Goal: Check status: Check status

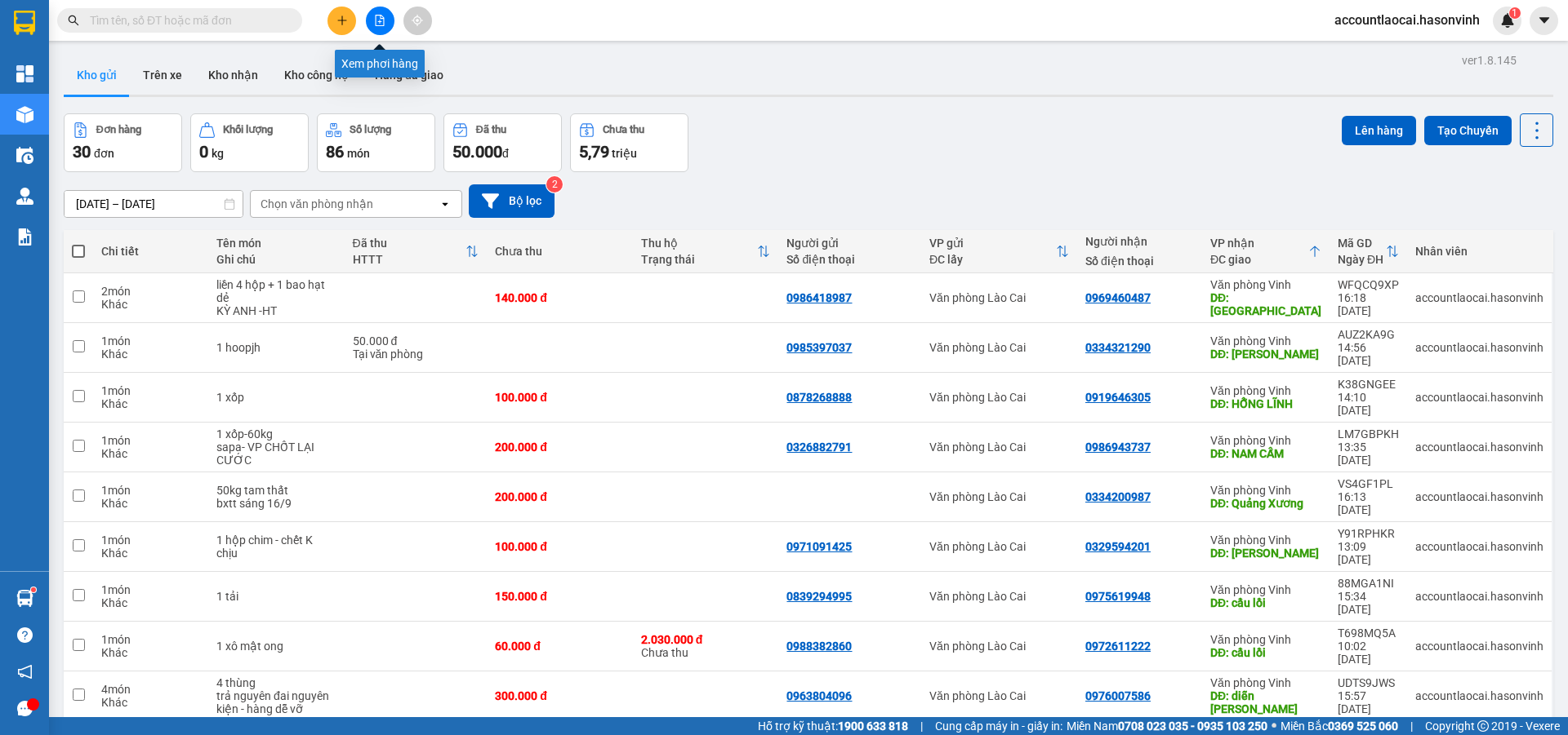
click at [381, 20] on icon "file-add" at bounding box center [380, 20] width 11 height 11
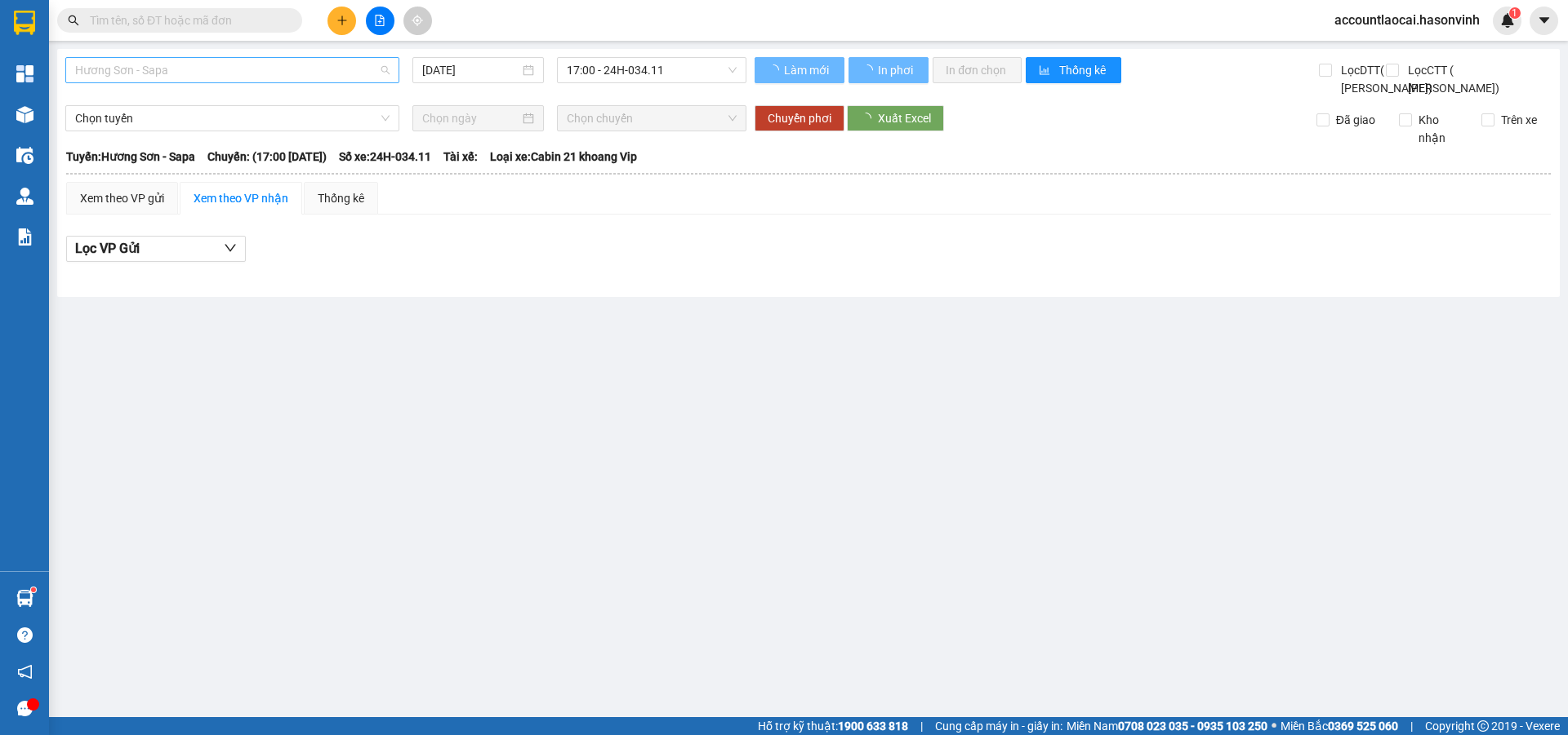
drag, startPoint x: 138, startPoint y: 67, endPoint x: 141, endPoint y: 158, distance: 91.0
click at [138, 68] on span "Hương Sơn - Sapa" at bounding box center [232, 70] width 315 height 24
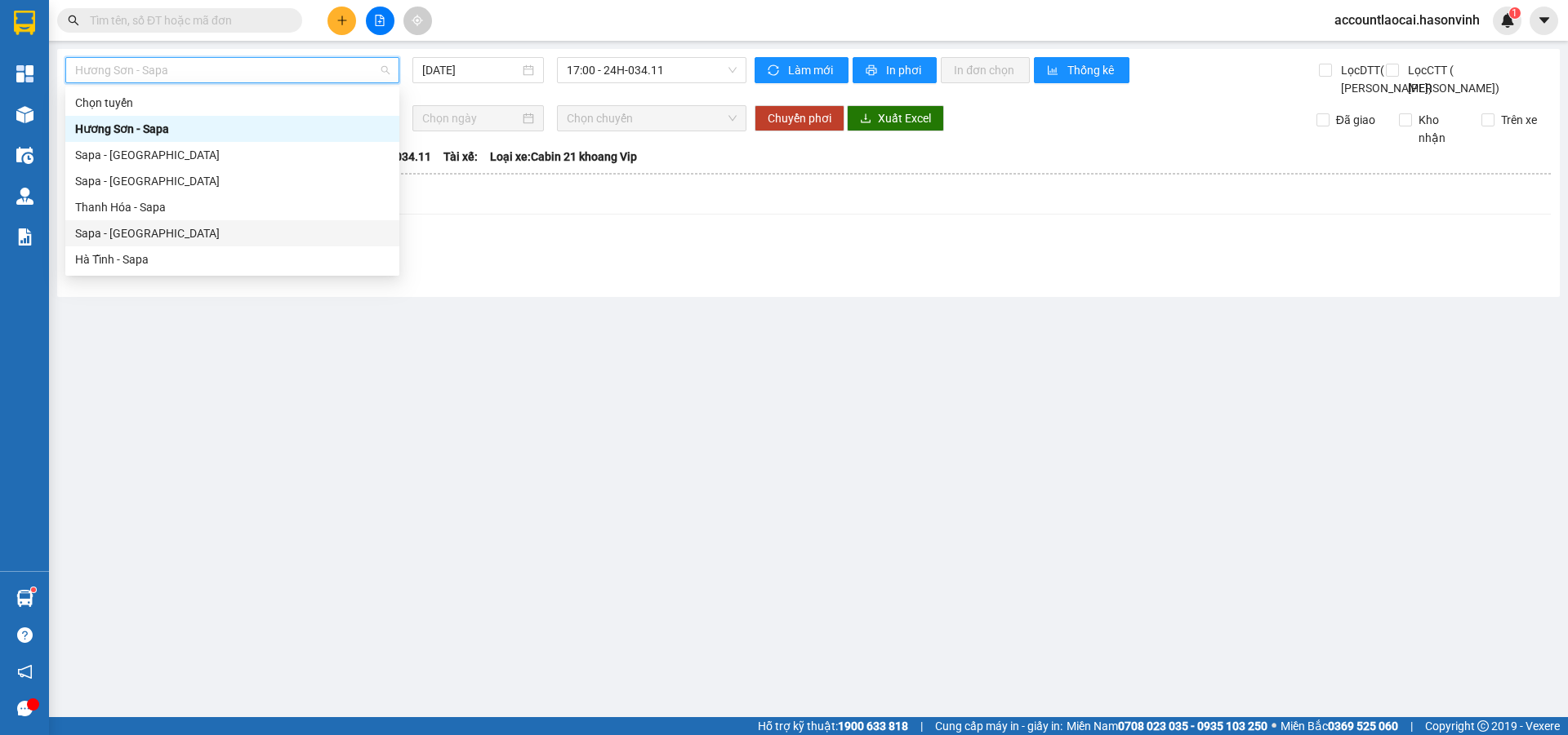
click at [130, 230] on div "Sapa - [GEOGRAPHIC_DATA]" at bounding box center [232, 234] width 315 height 18
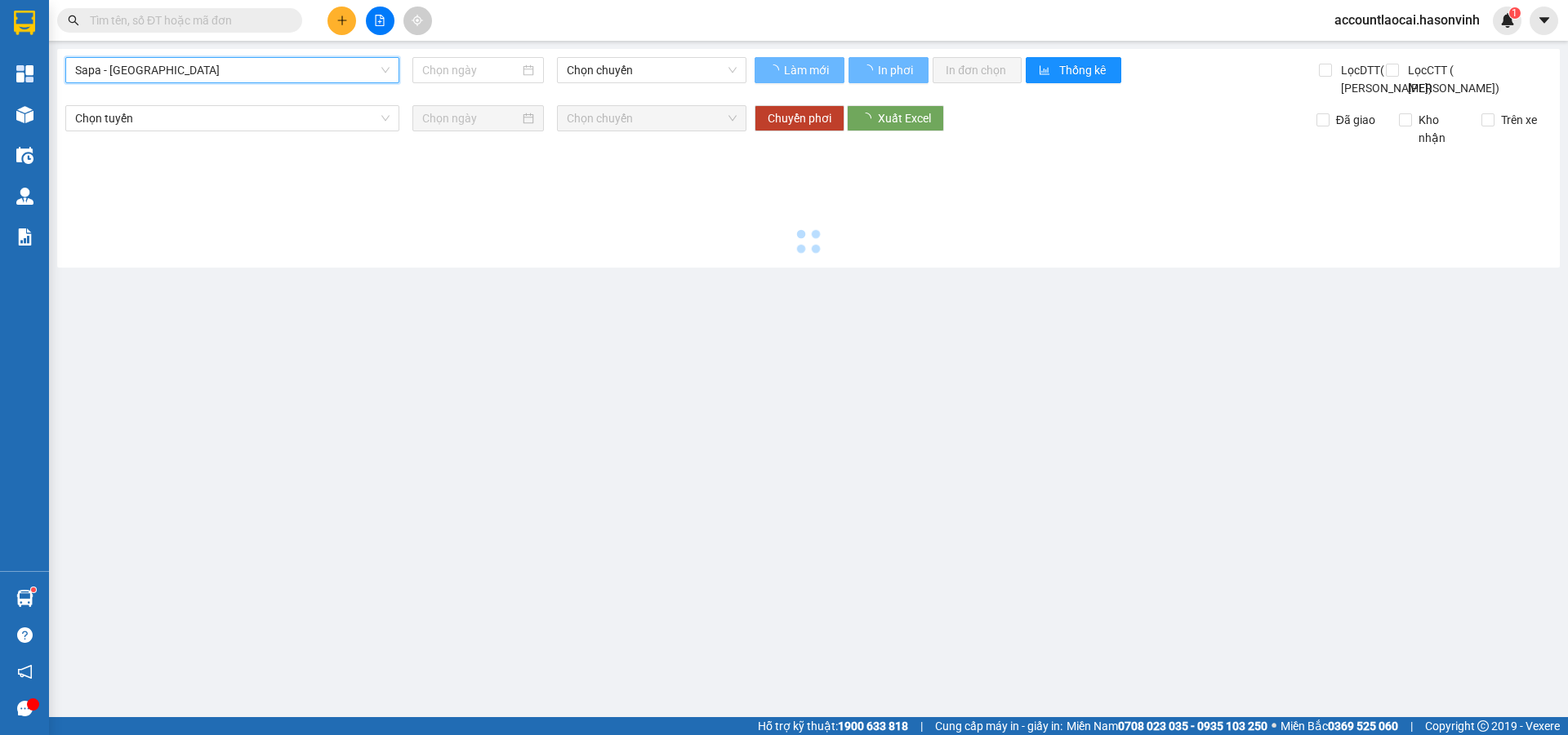
type input "[DATE]"
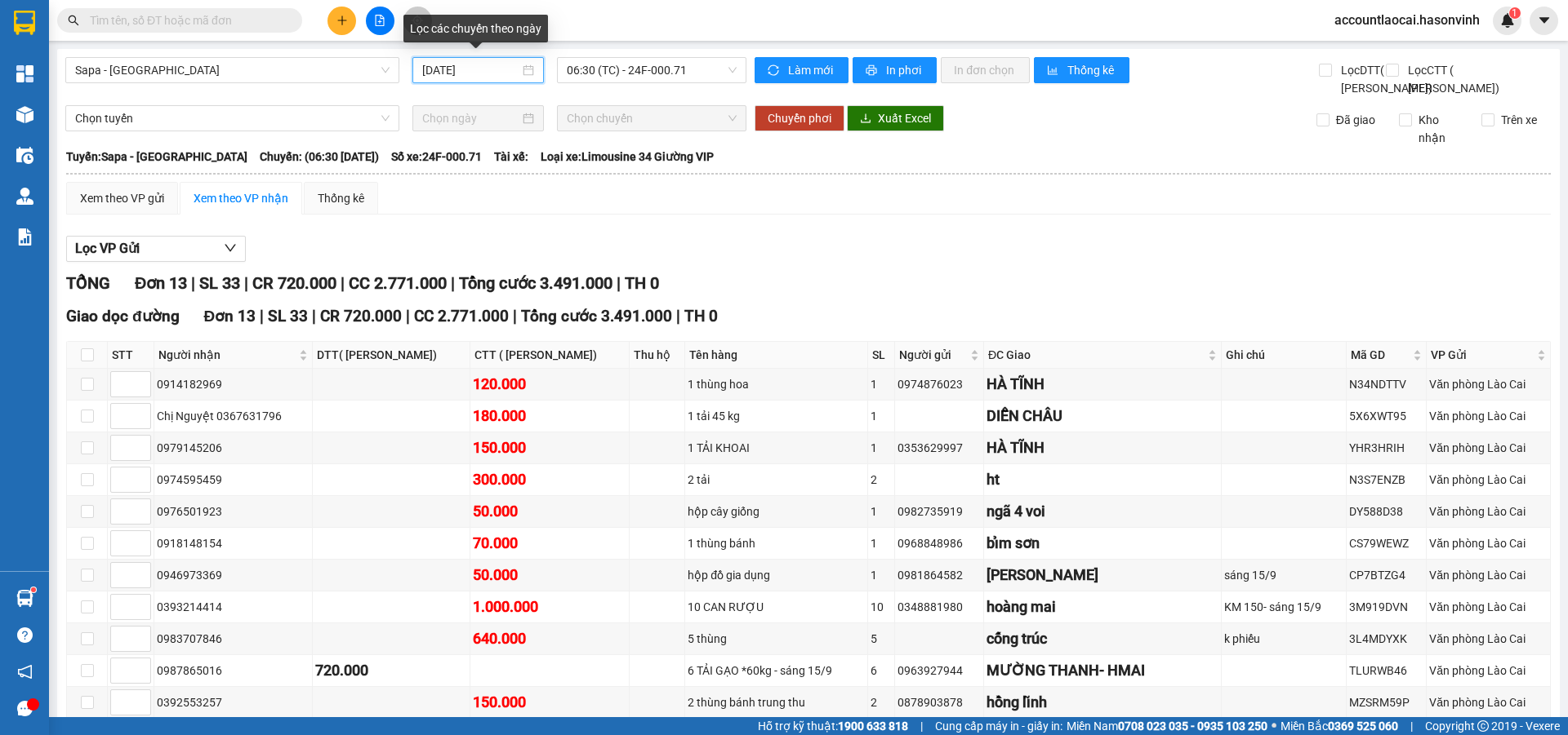
click at [442, 71] on input "[DATE]" at bounding box center [471, 70] width 97 height 18
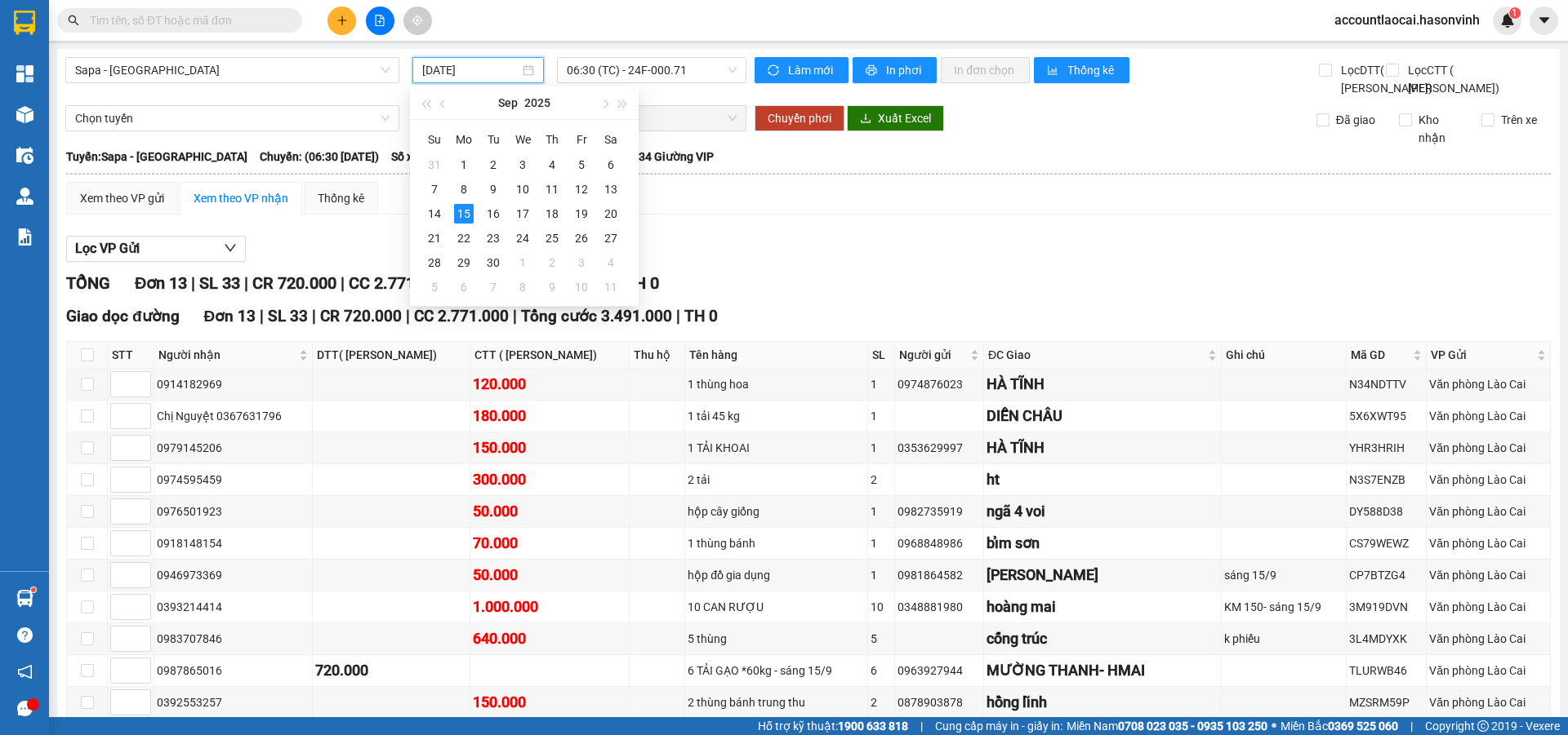
click at [894, 263] on div "Lọc VP Gửi" at bounding box center [808, 249] width 1485 height 27
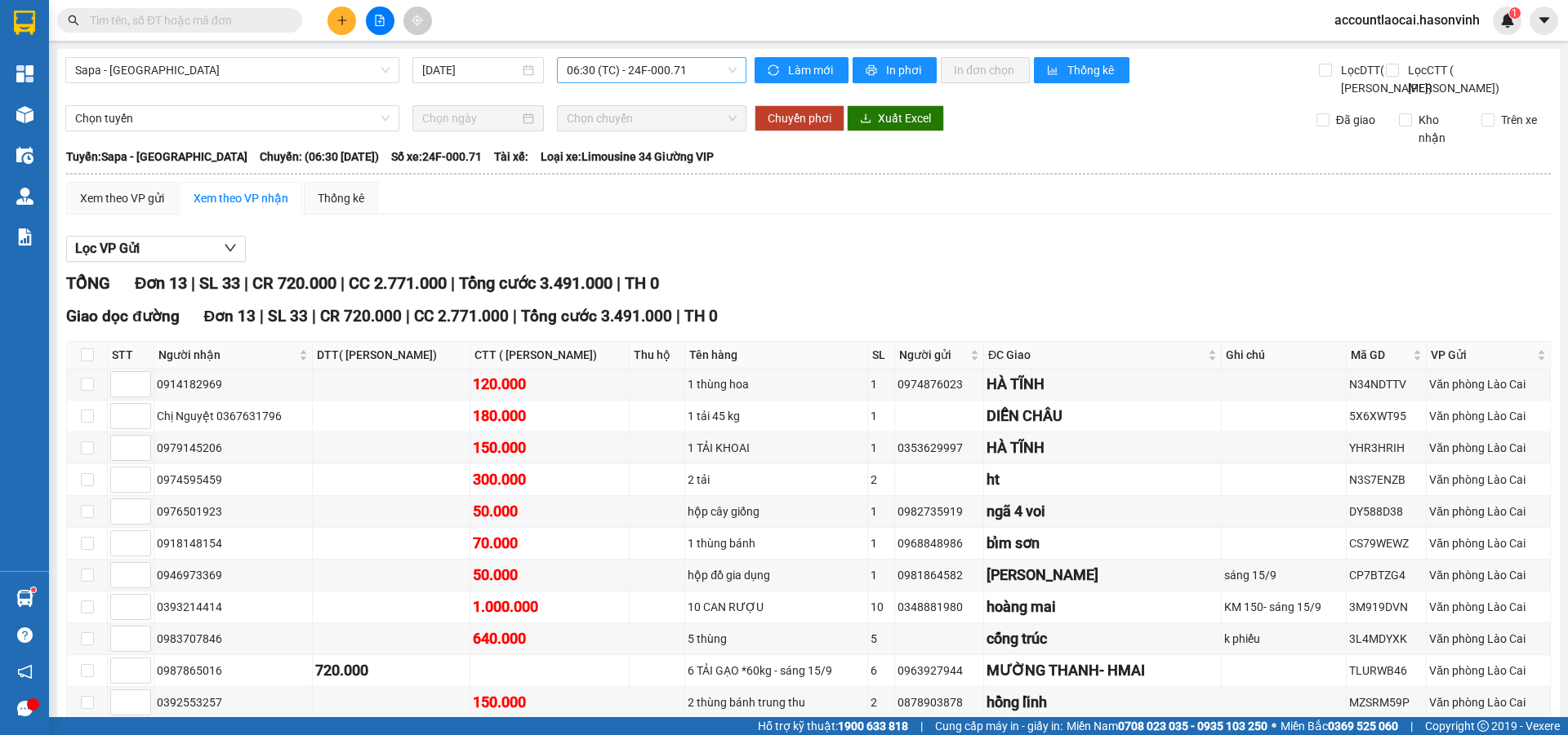
click at [625, 70] on span "06:30 (TC) - 24F-000.71" at bounding box center [652, 70] width 170 height 24
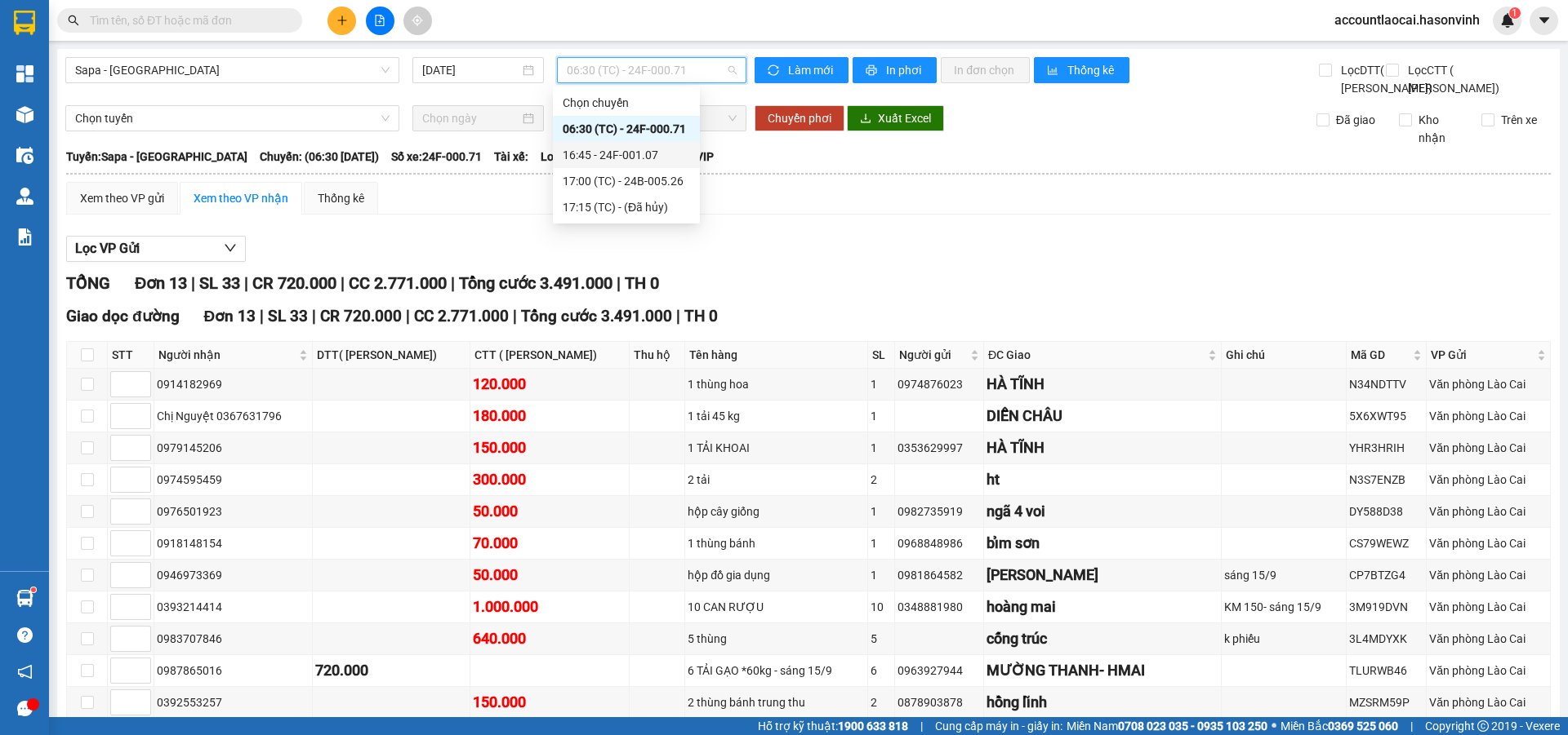
click at [636, 151] on div "16:45 - 24F-001.07" at bounding box center [627, 155] width 127 height 18
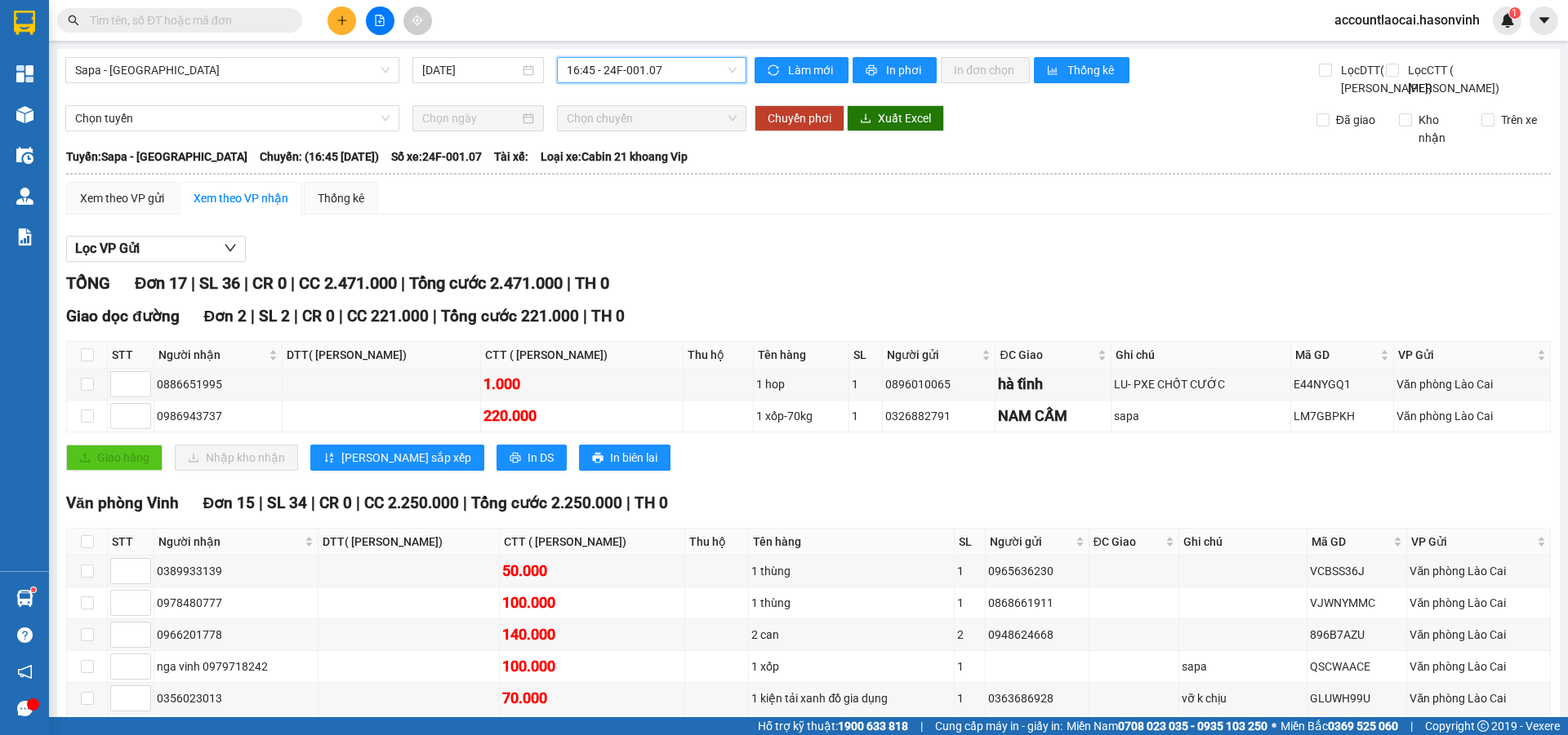
click at [658, 66] on span "16:45 - 24F-001.07" at bounding box center [652, 70] width 170 height 24
click at [660, 178] on div "17:00 (TC) - 24B-005.26" at bounding box center [627, 181] width 127 height 18
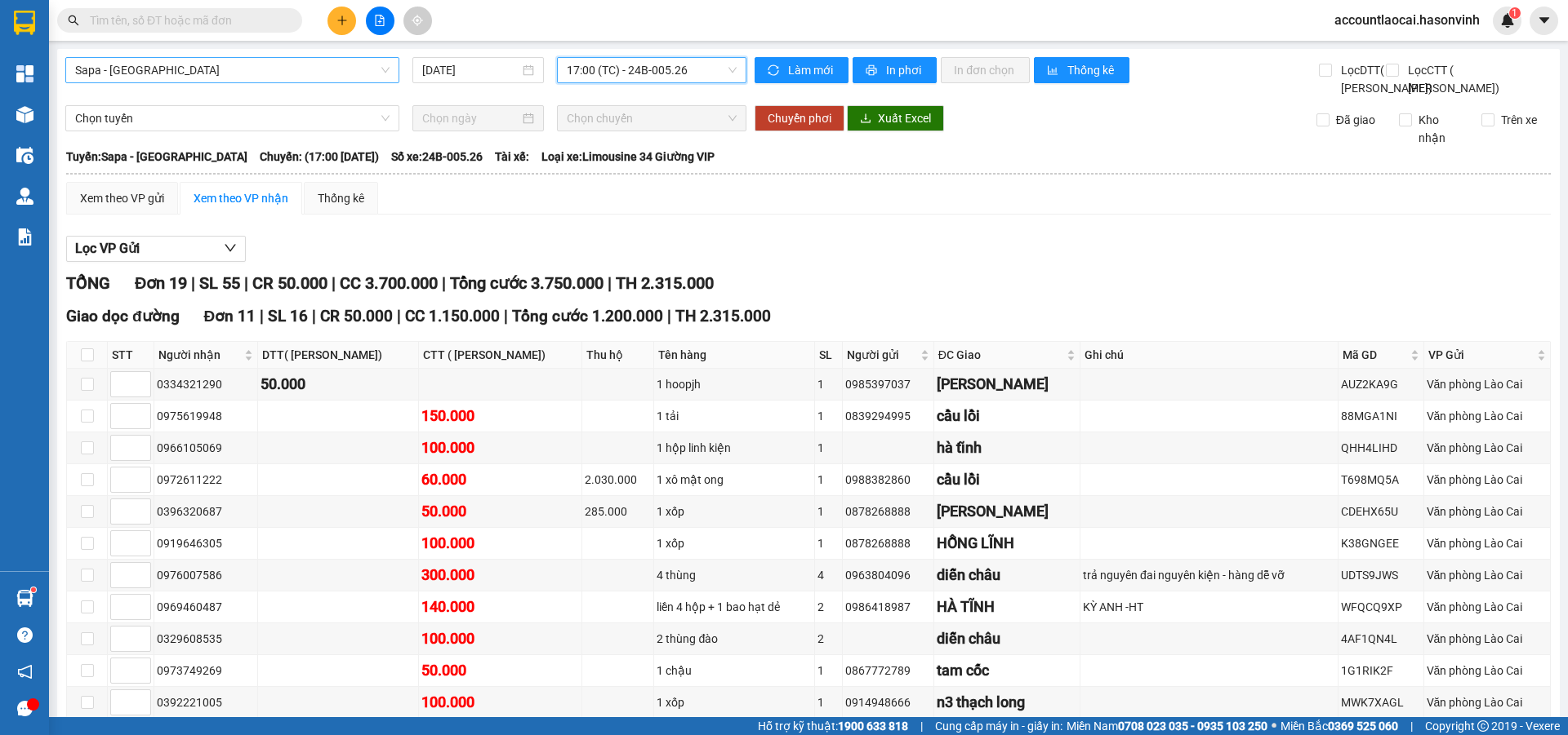
drag, startPoint x: 212, startPoint y: 67, endPoint x: 188, endPoint y: 103, distance: 43.3
click at [210, 67] on span "Sapa - [GEOGRAPHIC_DATA]" at bounding box center [232, 70] width 315 height 24
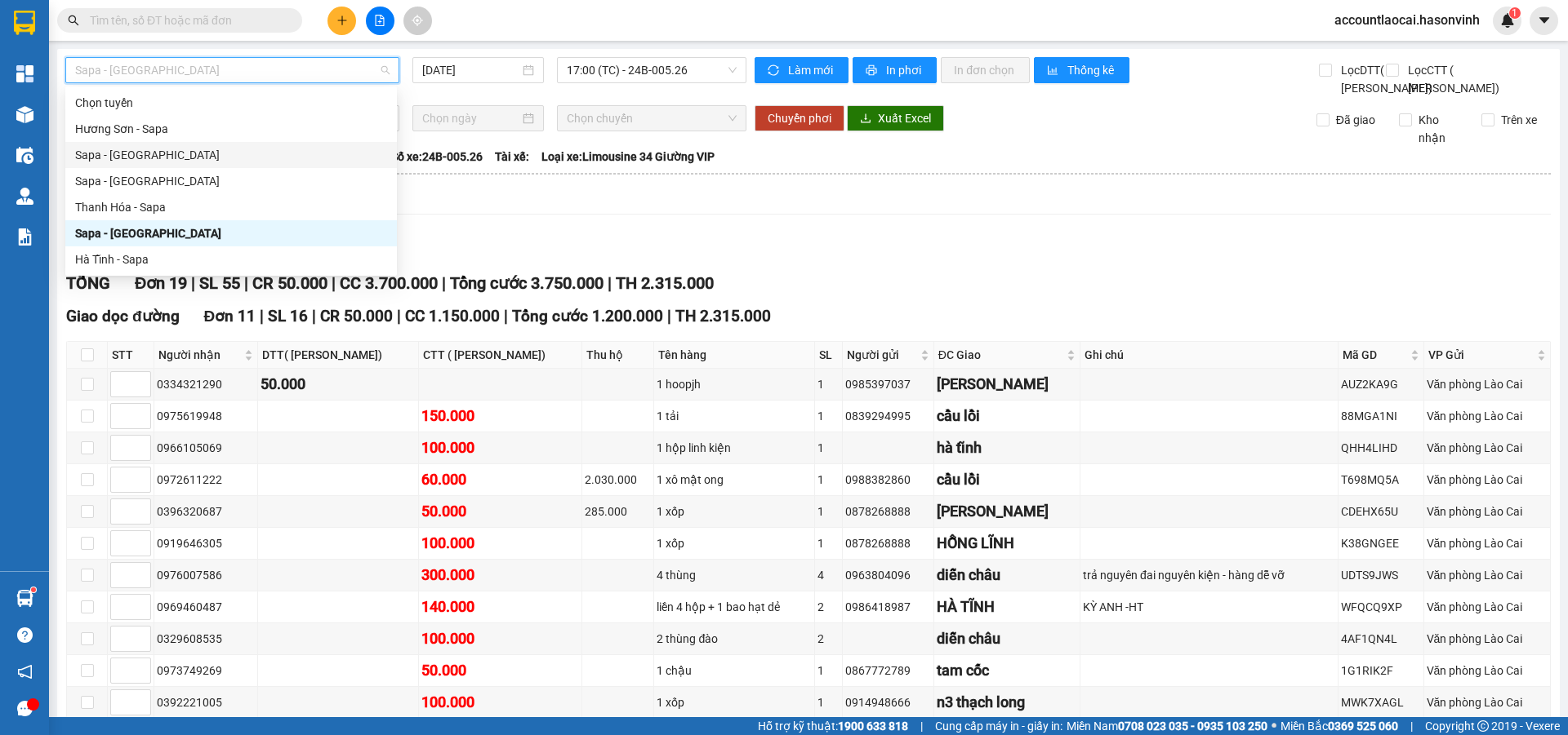
click at [142, 154] on div "Sapa - [GEOGRAPHIC_DATA]" at bounding box center [231, 155] width 312 height 18
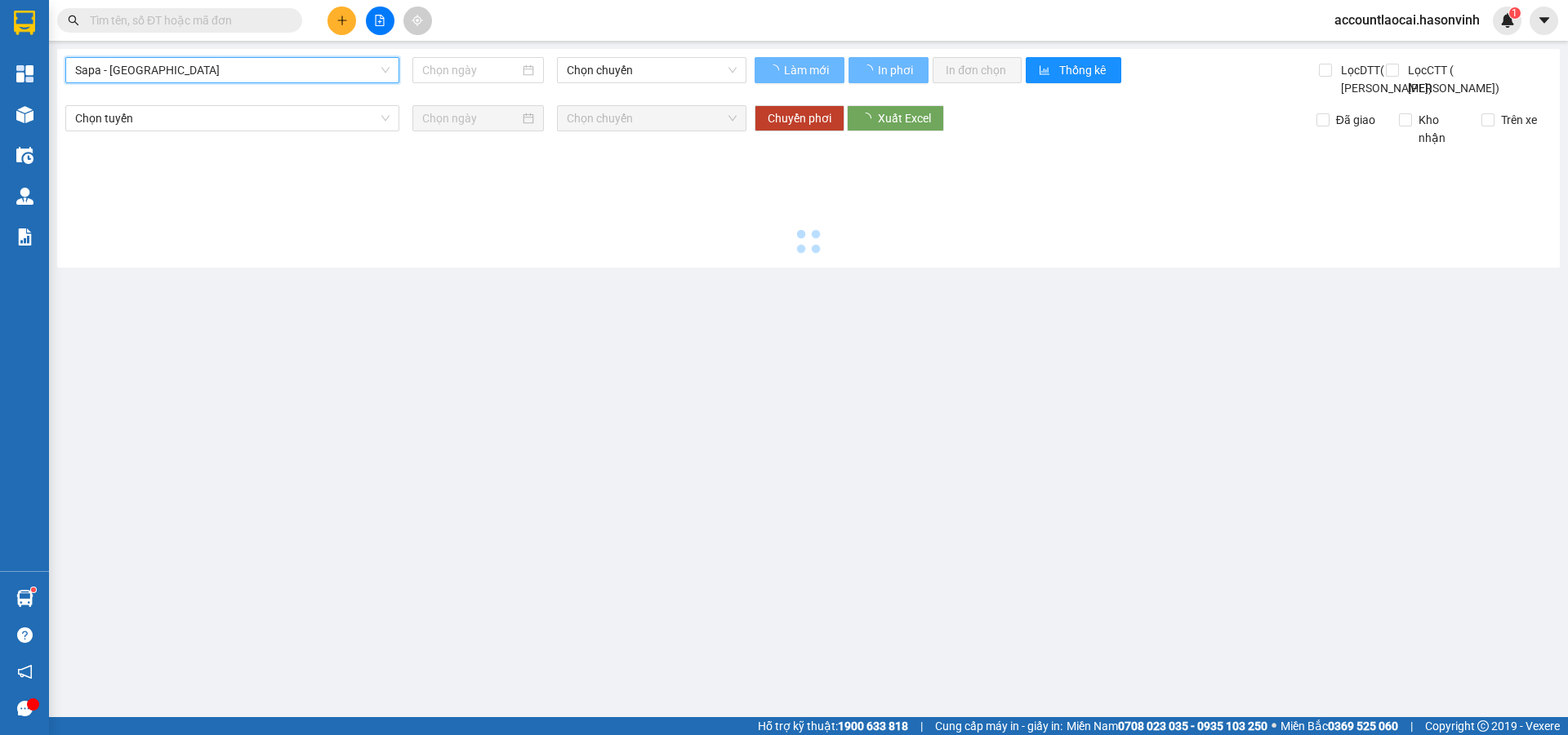
type input "[DATE]"
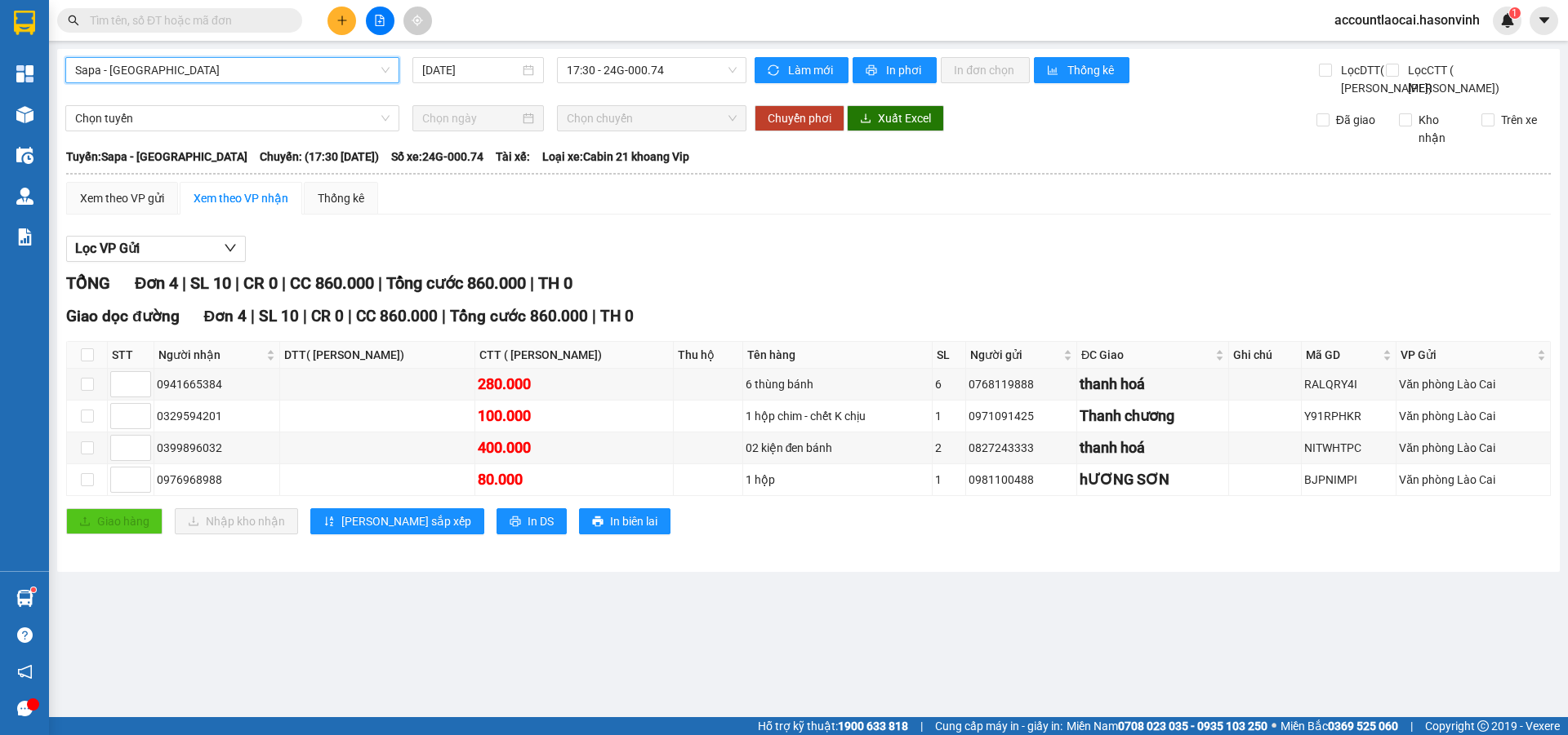
click at [180, 23] on input "text" at bounding box center [186, 20] width 193 height 18
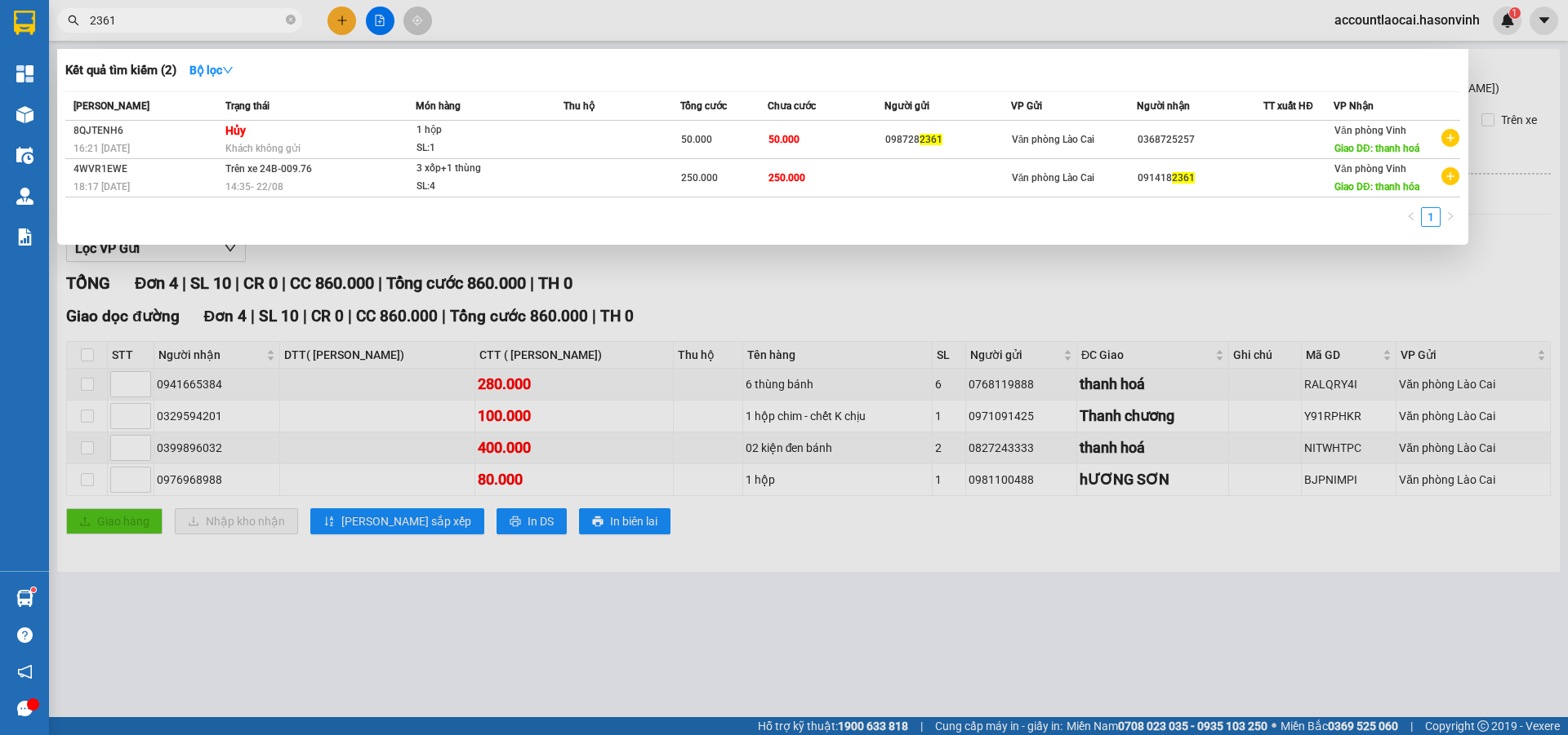
drag, startPoint x: 133, startPoint y: 20, endPoint x: 0, endPoint y: 2, distance: 134.2
click at [0, 2] on section "Kết quả tìm kiếm ( 2 ) Bộ lọc Mã ĐH Trạng thái Món hàng Thu hộ Tổng cước Chưa c…" at bounding box center [784, 368] width 1568 height 735
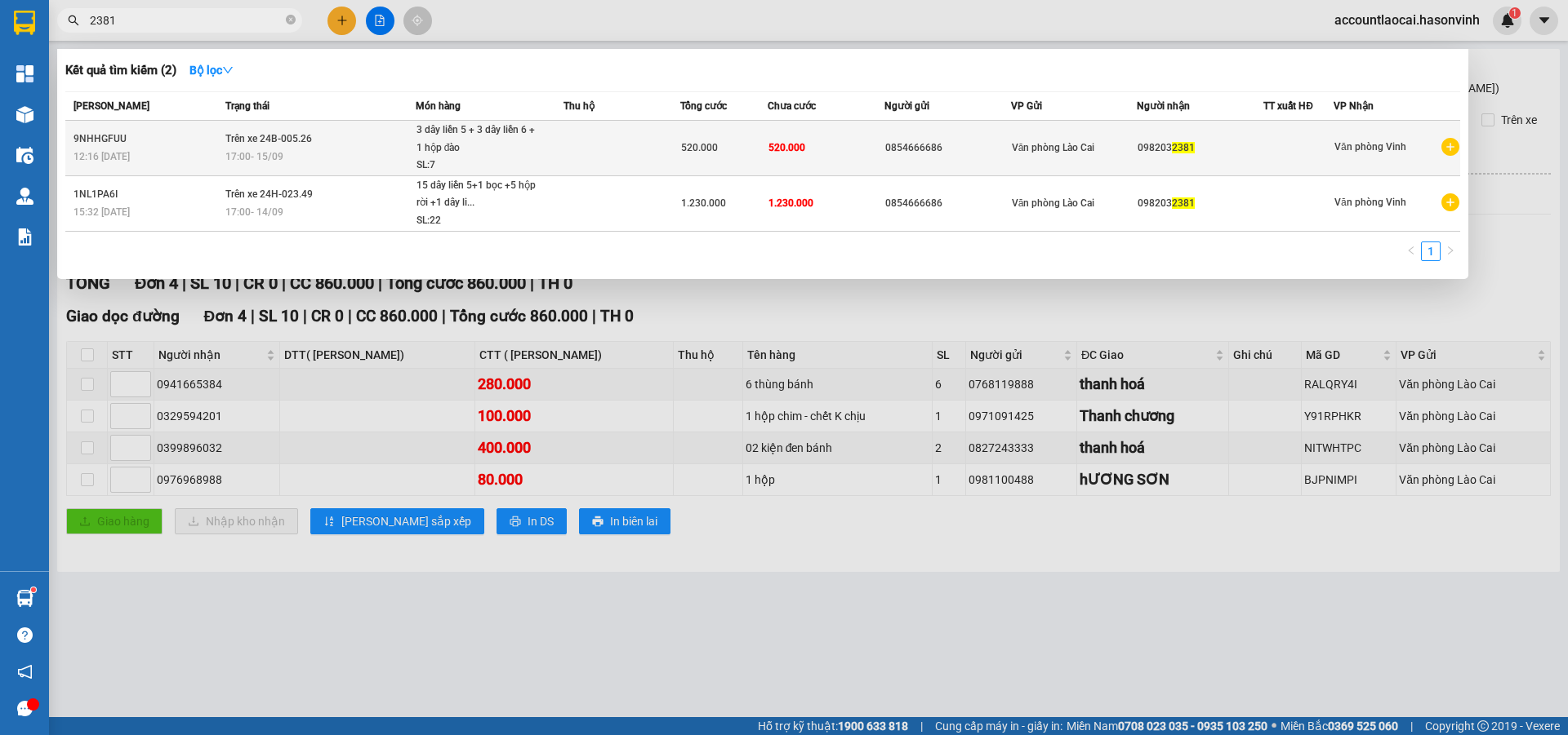
type input "2381"
click at [565, 151] on td at bounding box center [622, 149] width 117 height 56
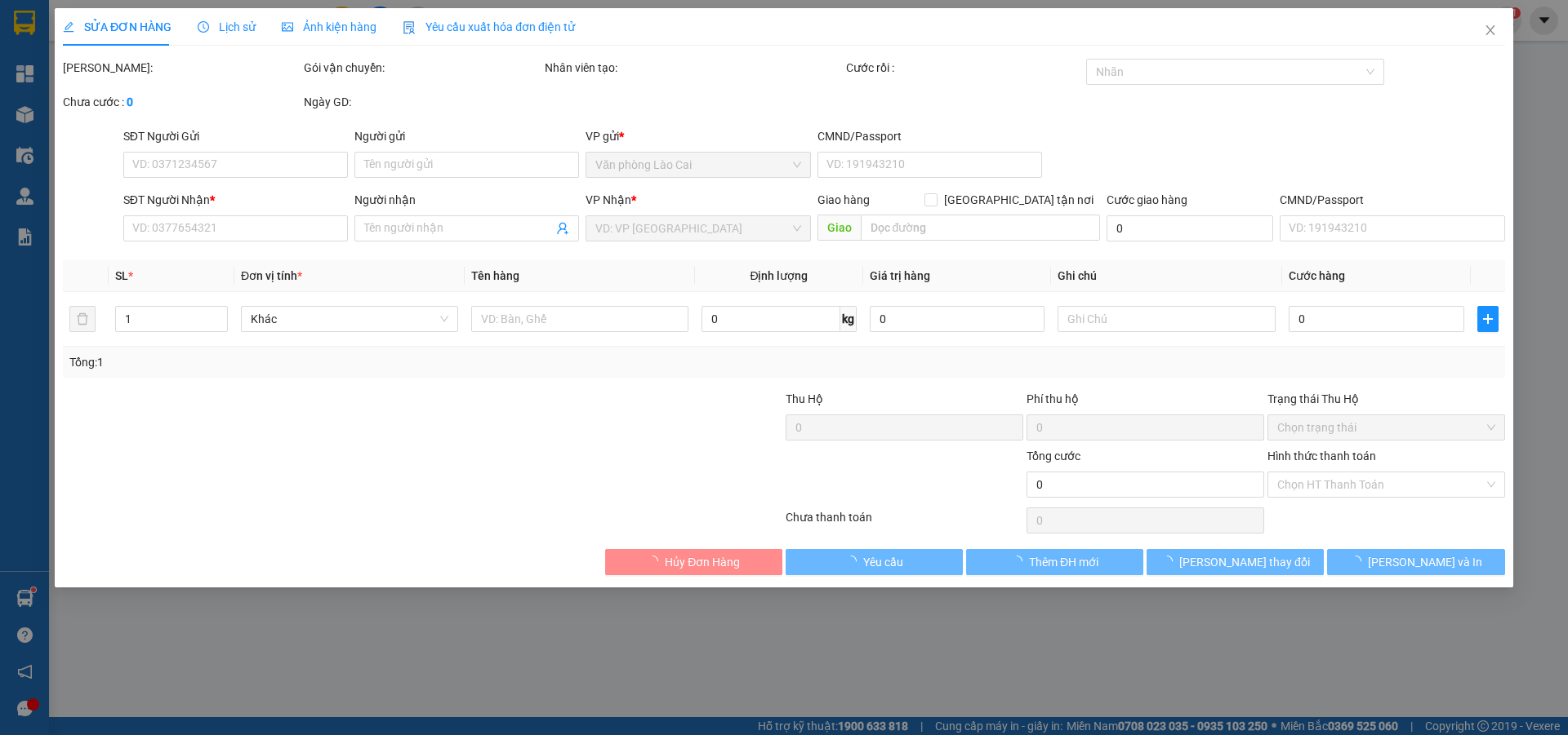
type input "0854666686"
type input "0982032381"
type input "520.000"
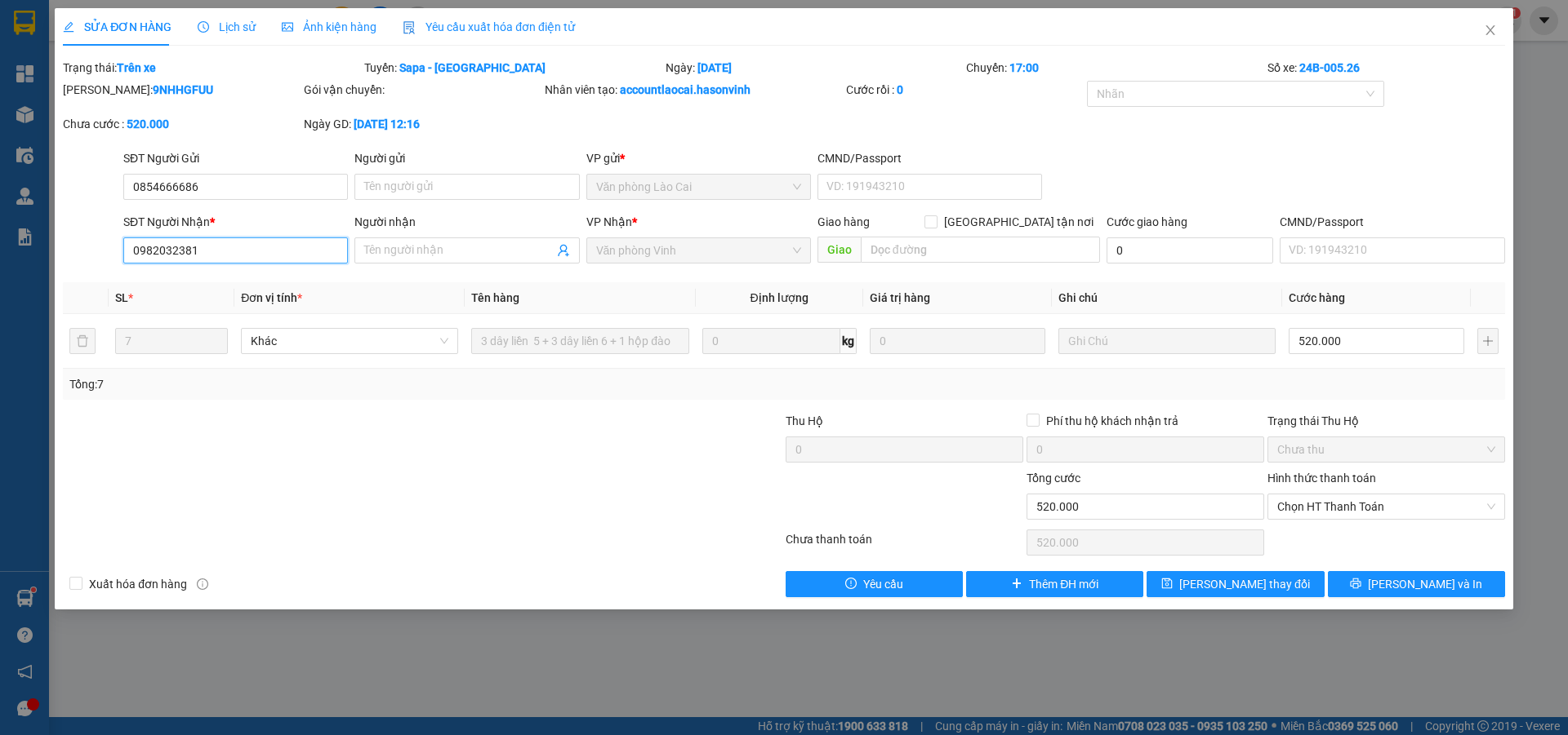
drag, startPoint x: 47, startPoint y: 247, endPoint x: 5, endPoint y: 247, distance: 42.0
click at [5, 247] on div "SỬA ĐƠN HÀNG Lịch sử Ảnh kiện hàng Yêu cầu xuất hóa đơn điện tử Total Paid Fee …" at bounding box center [784, 368] width 1568 height 735
click at [1485, 29] on icon "close" at bounding box center [1490, 30] width 13 height 13
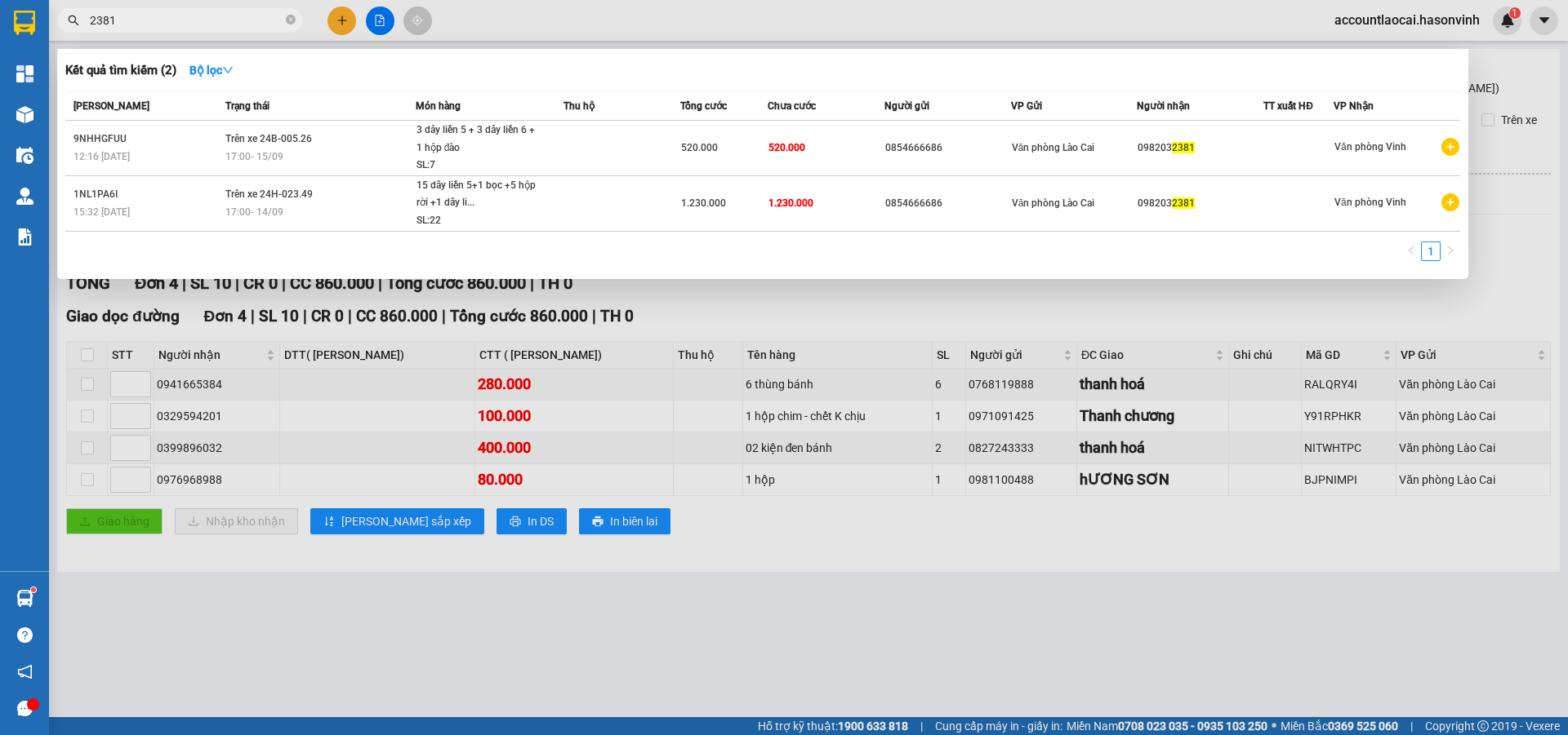
drag, startPoint x: 143, startPoint y: 25, endPoint x: 0, endPoint y: 23, distance: 143.0
click at [0, 23] on section "Kết quả tìm kiếm ( 2 ) Bộ lọc Mã ĐH Trạng thái Món hàng Thu hộ Tổng cước Chưa c…" at bounding box center [784, 368] width 1568 height 735
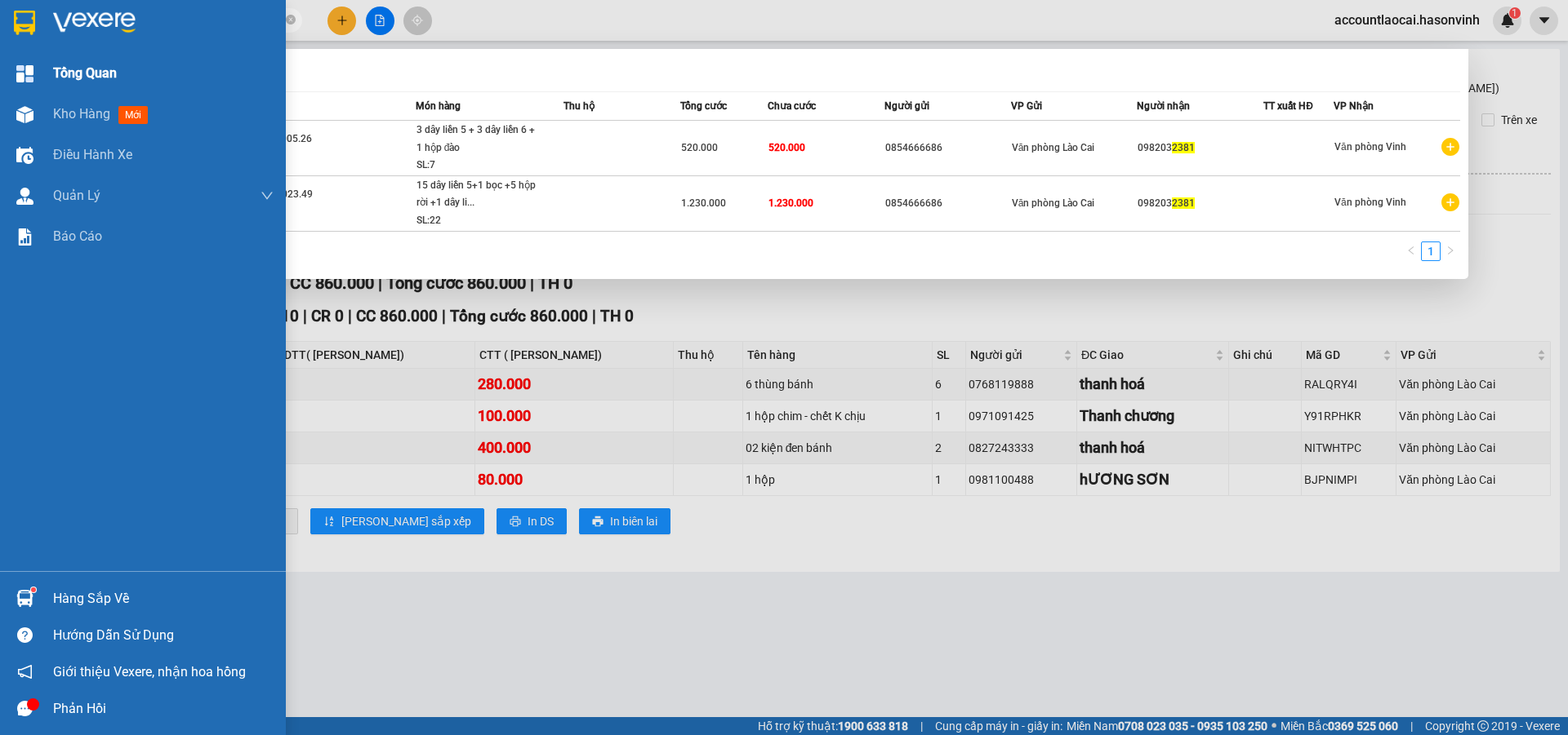
paste input "098203"
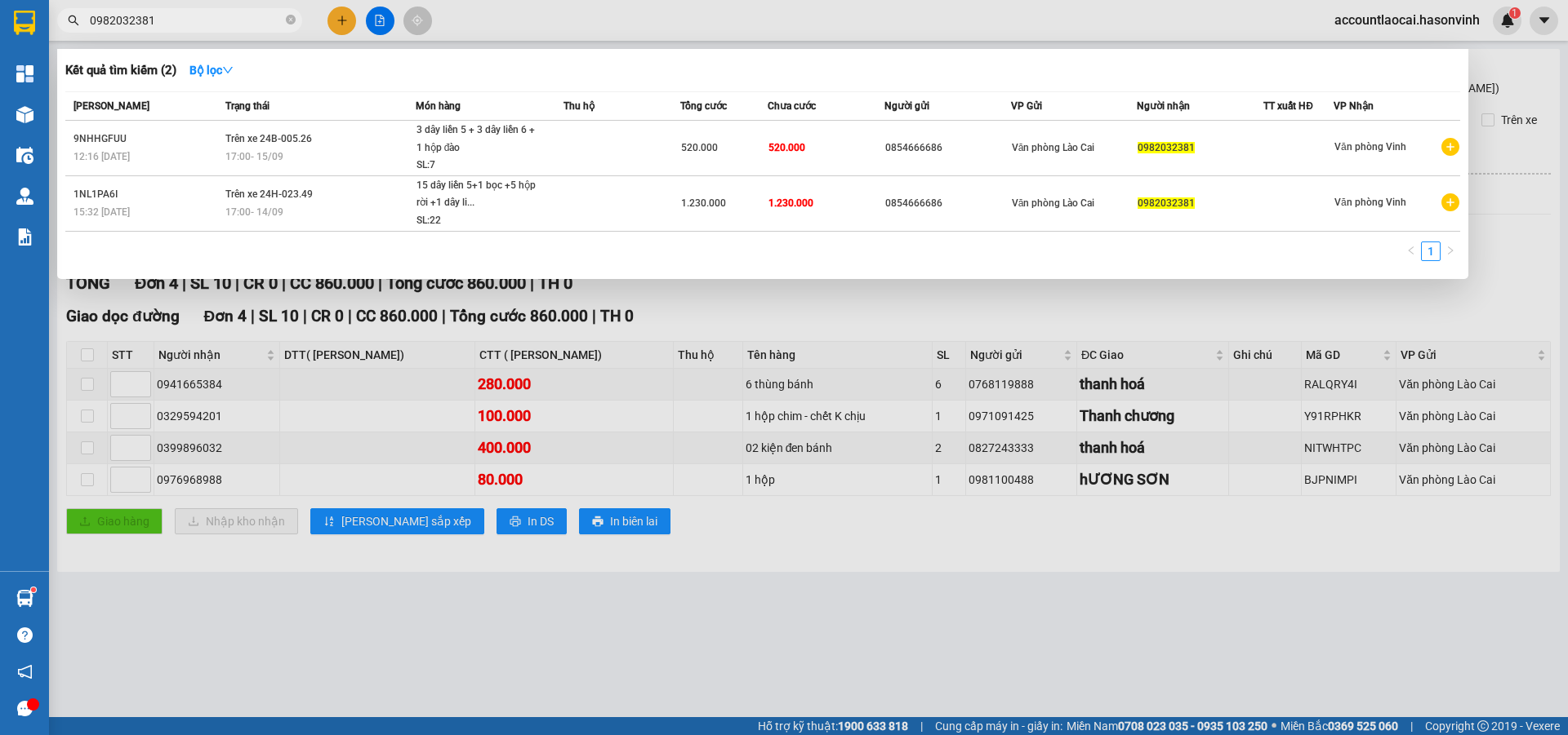
type input "0982032381"
click at [898, 332] on div at bounding box center [784, 368] width 1568 height 735
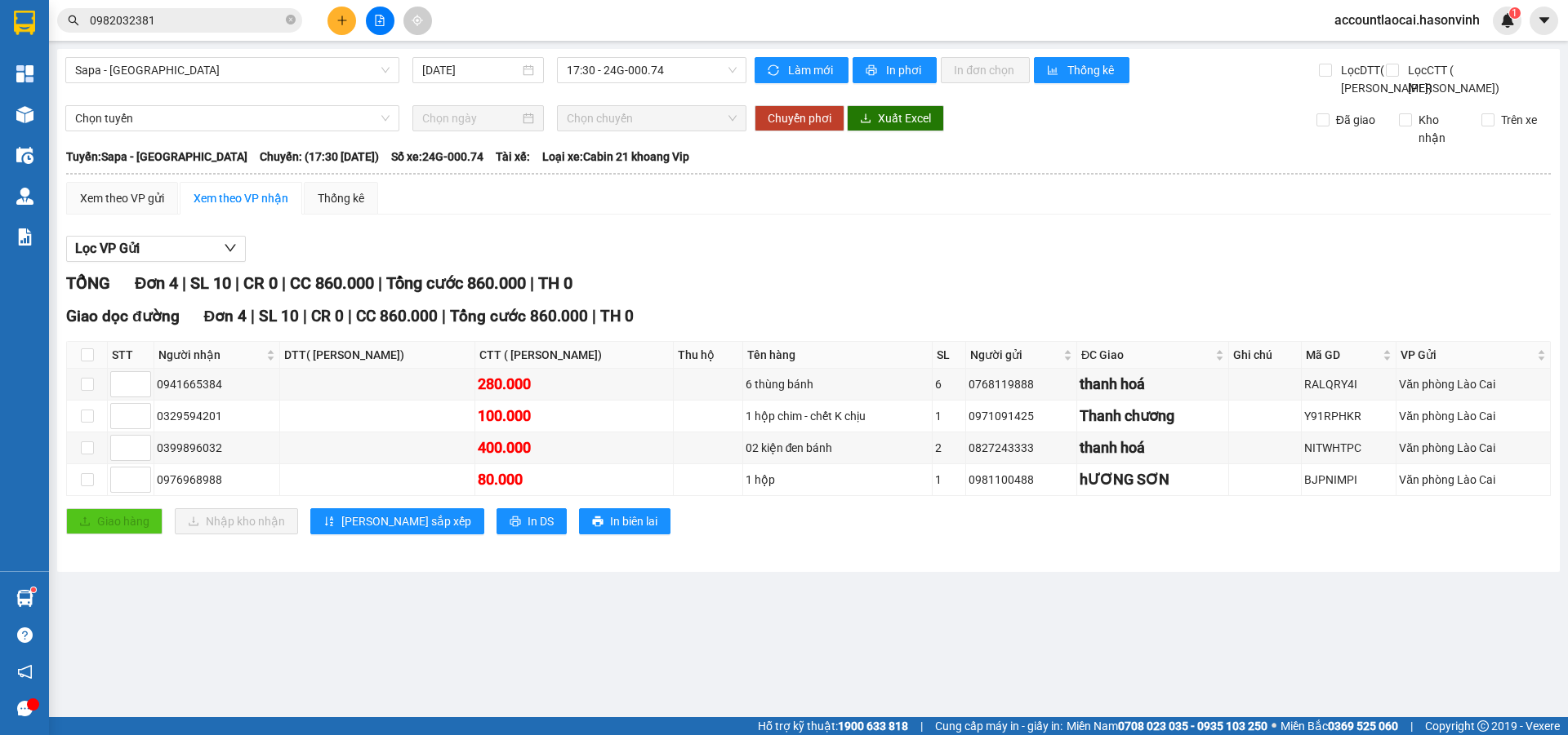
click at [171, 18] on input "0982032381" at bounding box center [186, 20] width 193 height 18
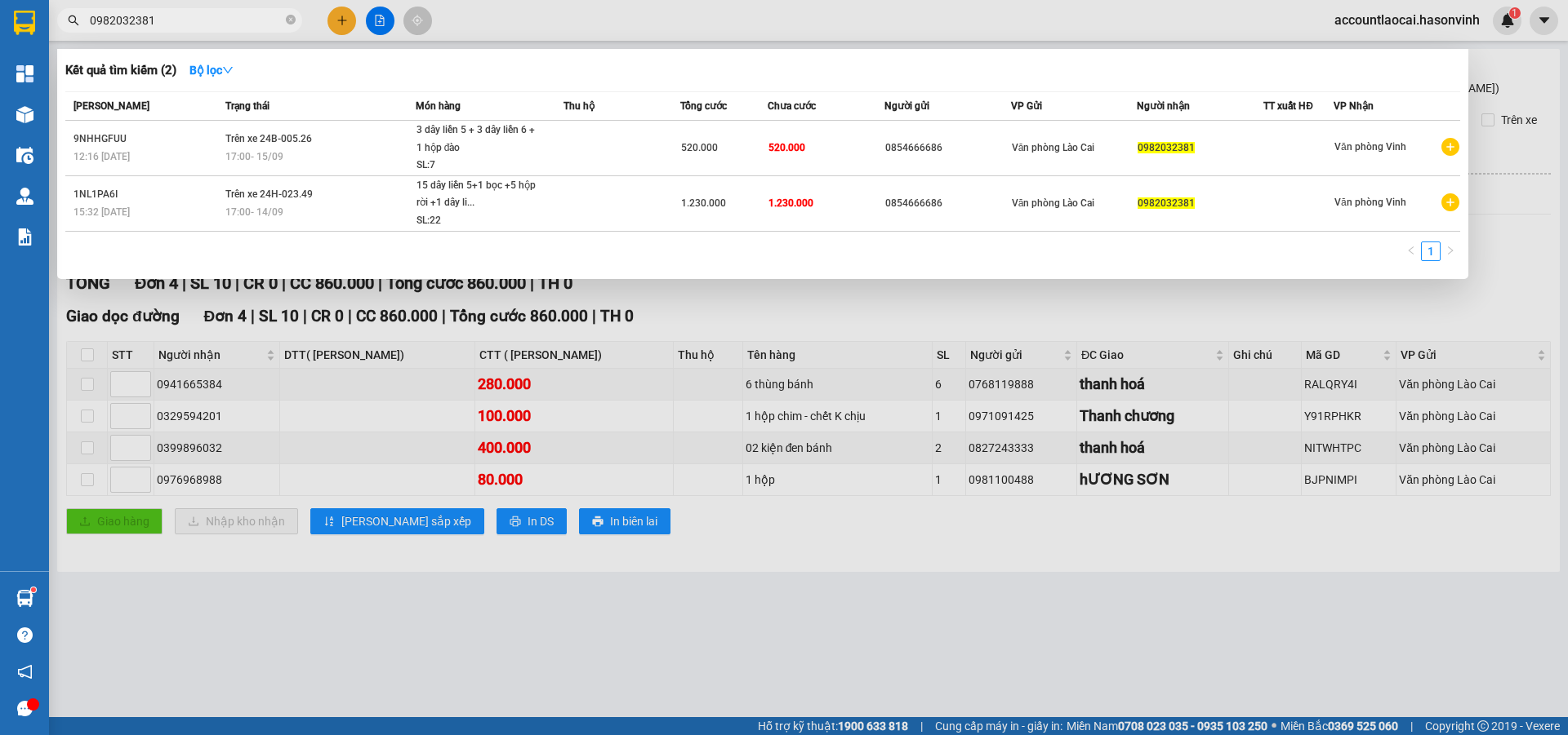
click at [1451, 310] on div at bounding box center [784, 368] width 1568 height 735
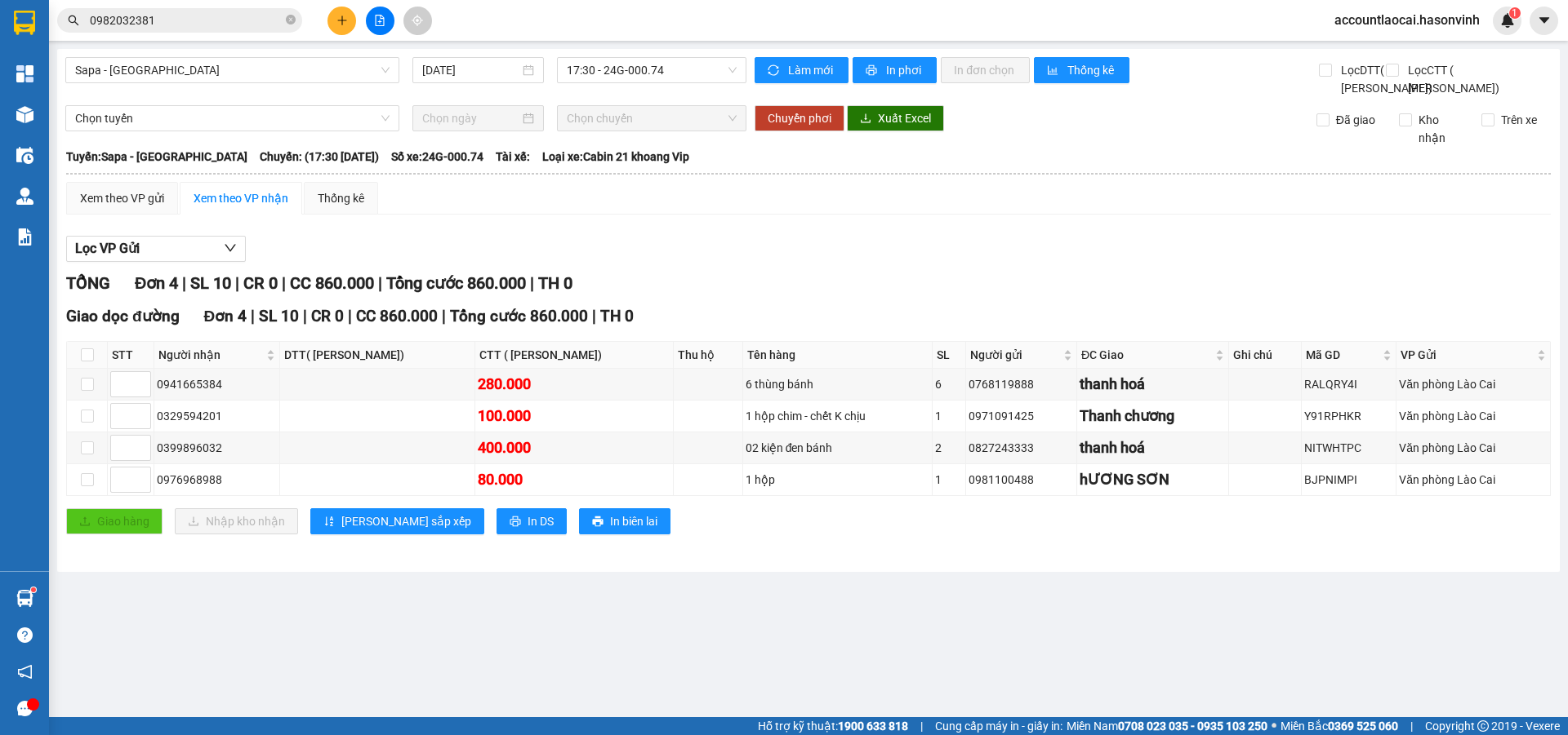
click at [208, 22] on input "0982032381" at bounding box center [186, 20] width 193 height 18
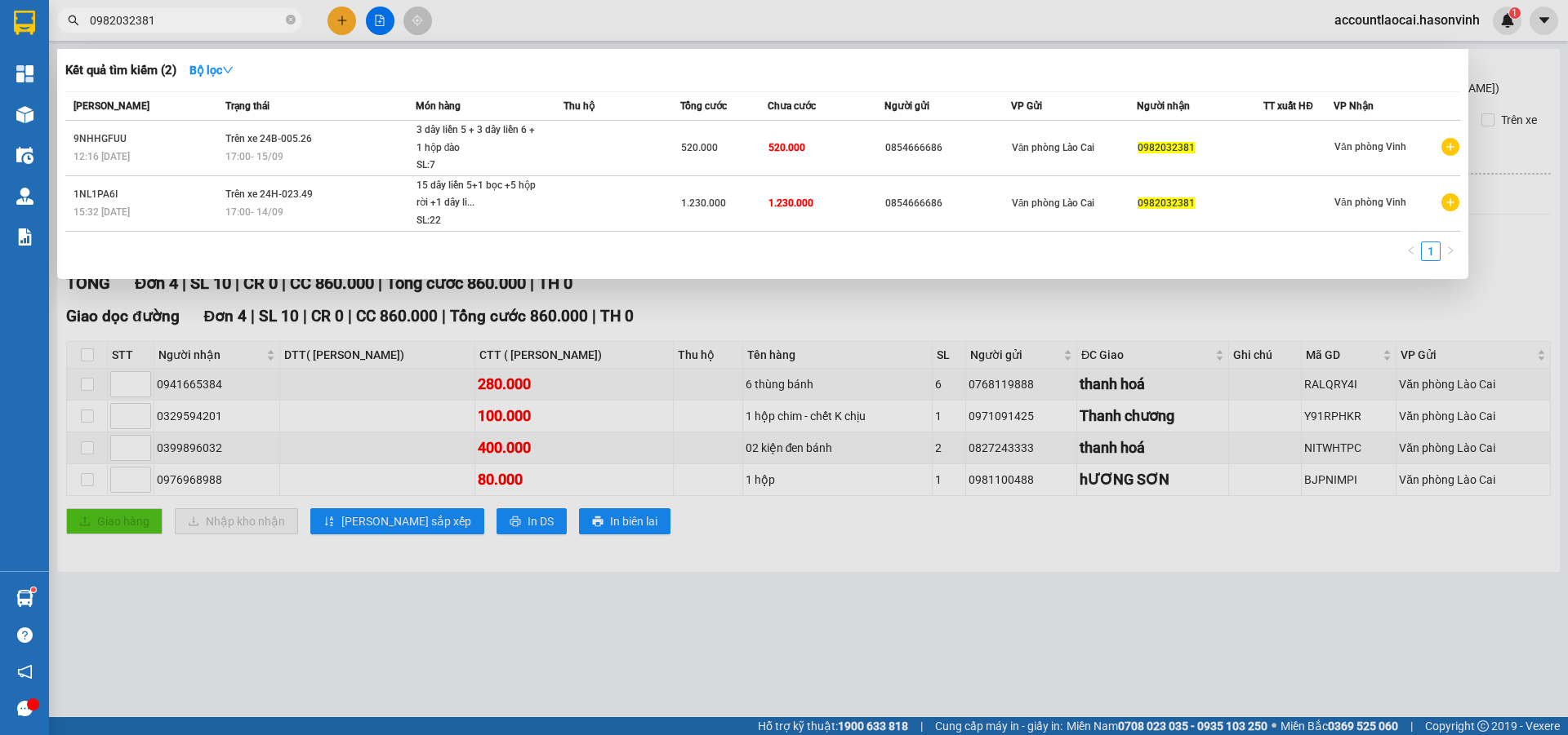
click at [818, 314] on div at bounding box center [784, 368] width 1568 height 735
